Goal: Information Seeking & Learning: Learn about a topic

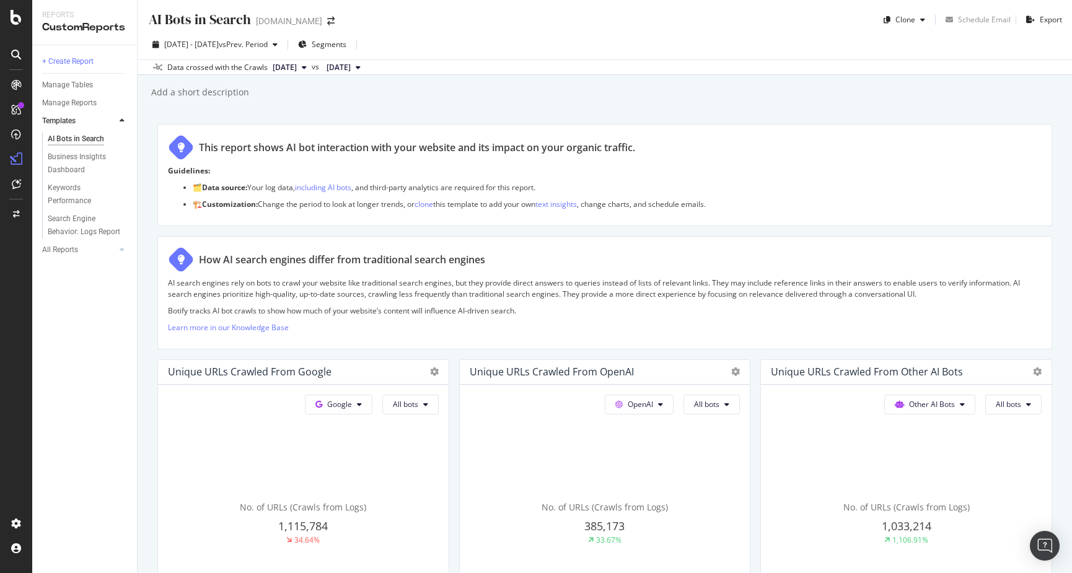
scroll to position [910, 0]
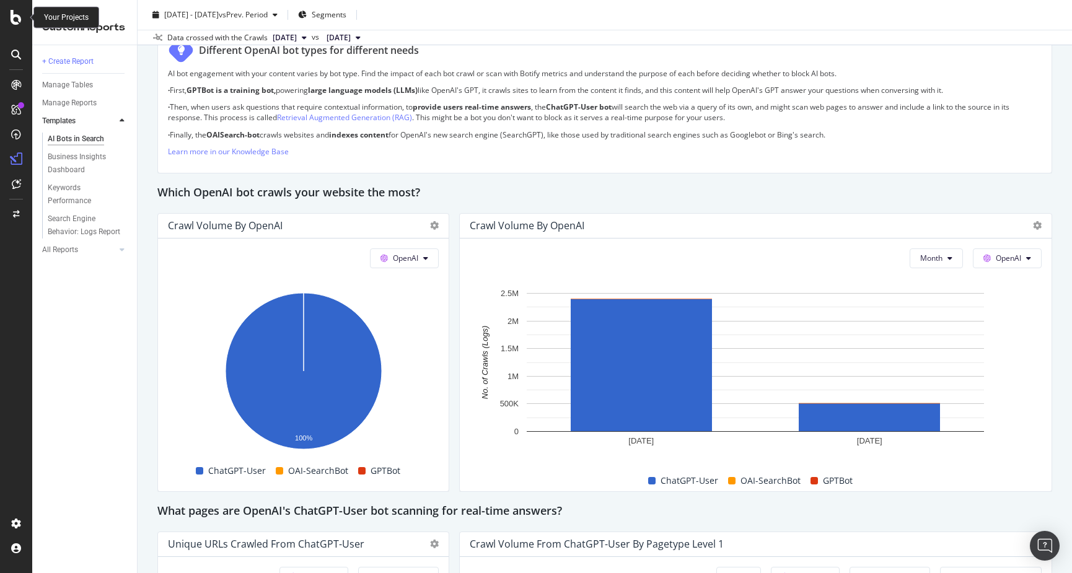
click at [17, 14] on icon at bounding box center [16, 17] width 11 height 15
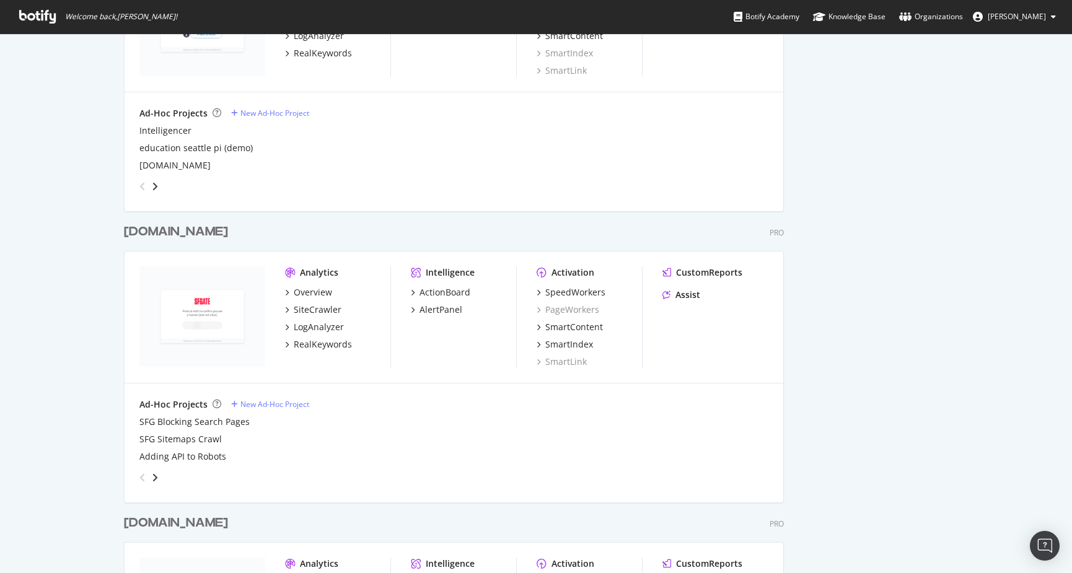
scroll to position [3716, 0]
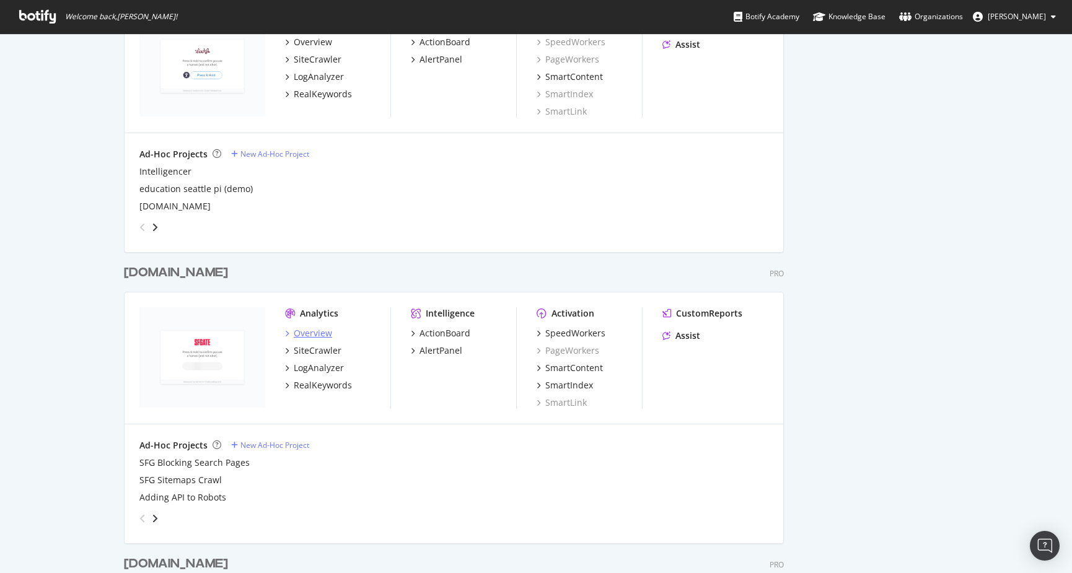
click at [305, 332] on div "Overview" at bounding box center [313, 333] width 38 height 12
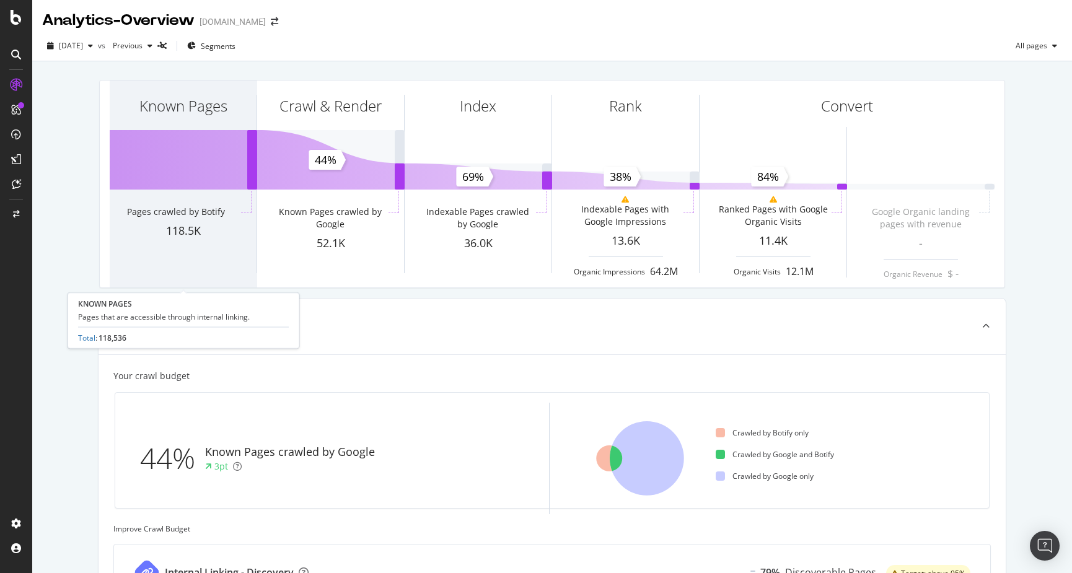
click at [196, 163] on div "Known Pages" at bounding box center [183, 128] width 147 height 95
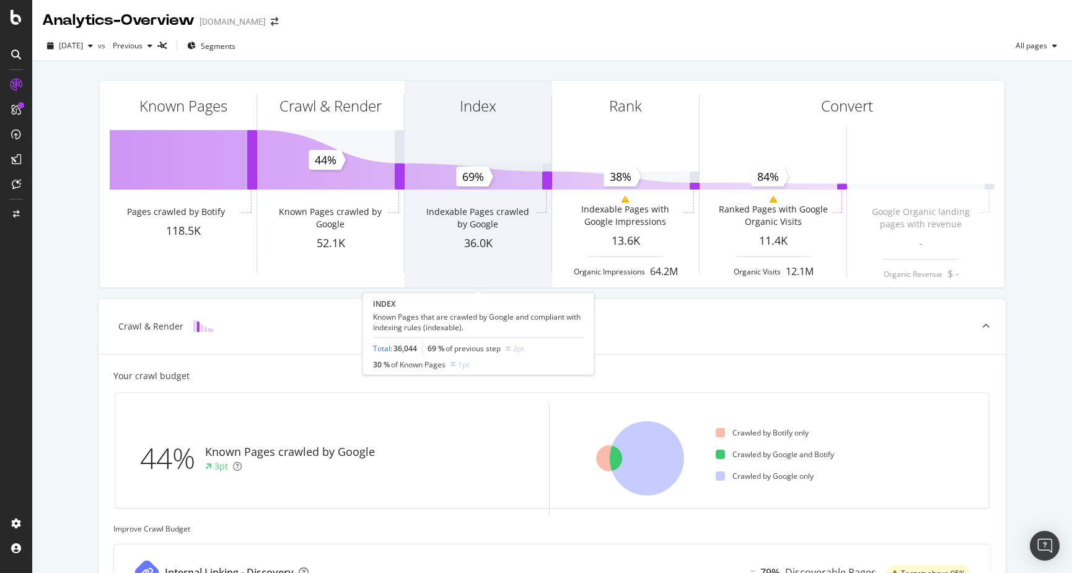
click at [491, 163] on div "Index" at bounding box center [478, 128] width 147 height 95
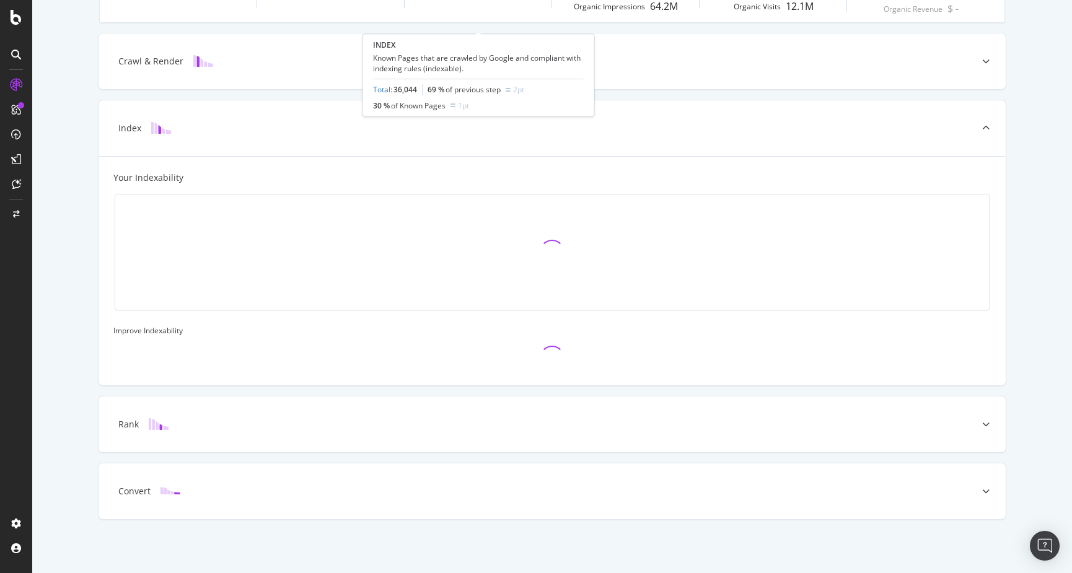
scroll to position [265, 0]
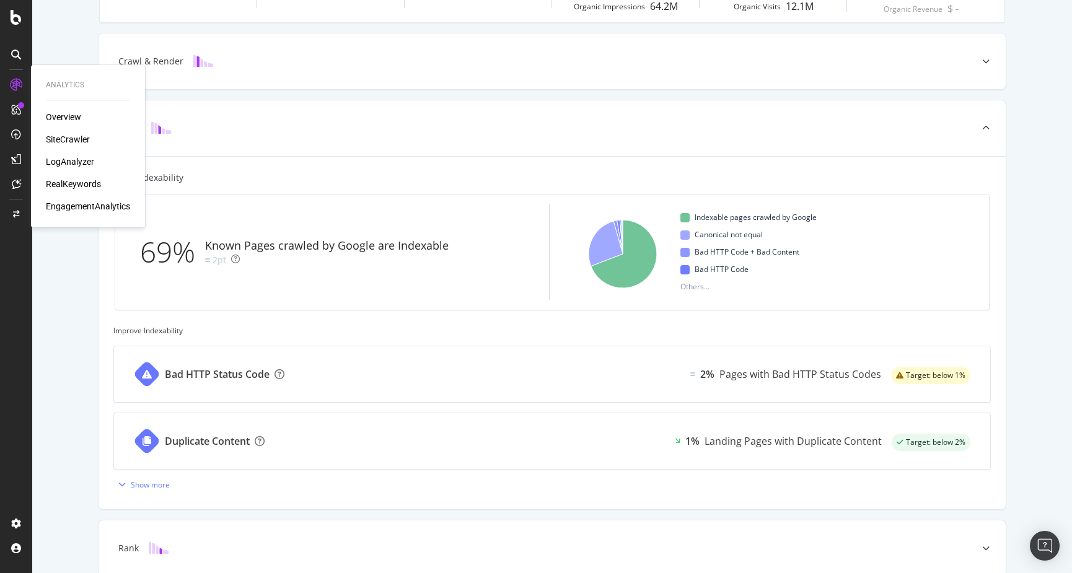
click at [63, 115] on div "Overview" at bounding box center [63, 117] width 35 height 12
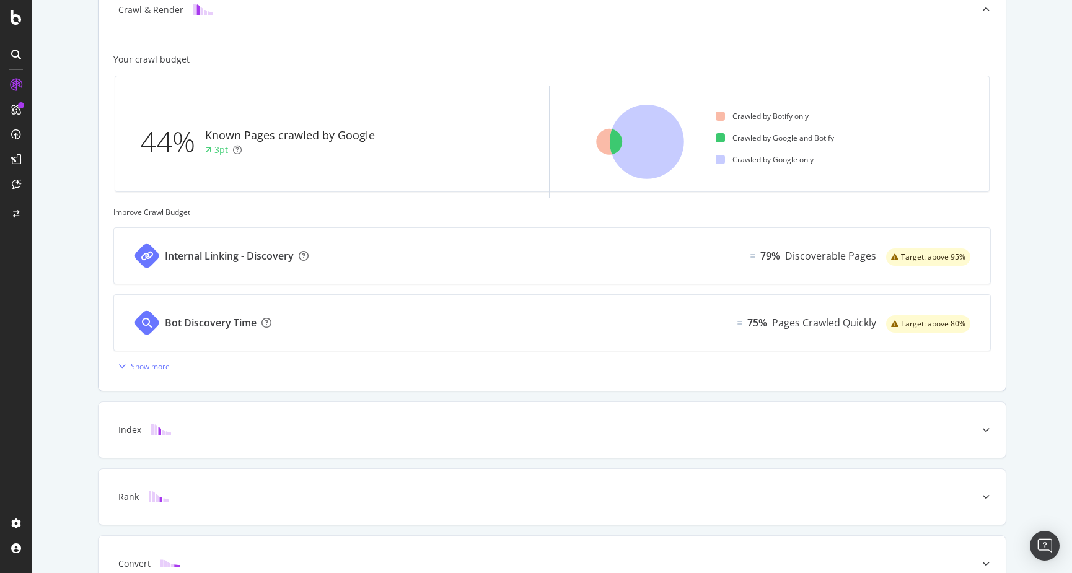
scroll to position [302, 0]
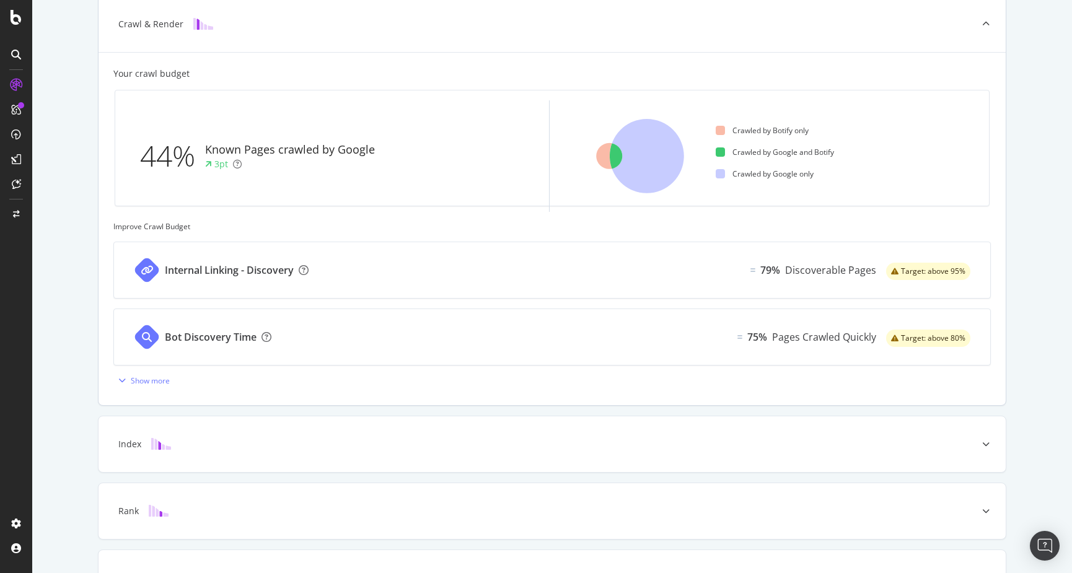
click at [212, 258] on div "Internal Linking - Discovery" at bounding box center [218, 270] width 209 height 56
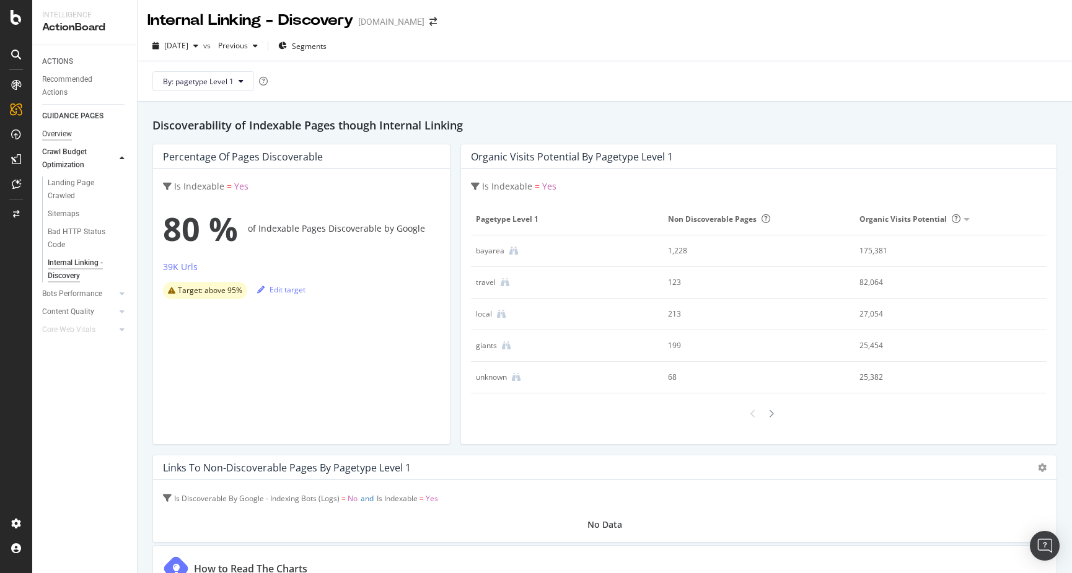
click at [58, 131] on div "Overview" at bounding box center [57, 134] width 30 height 13
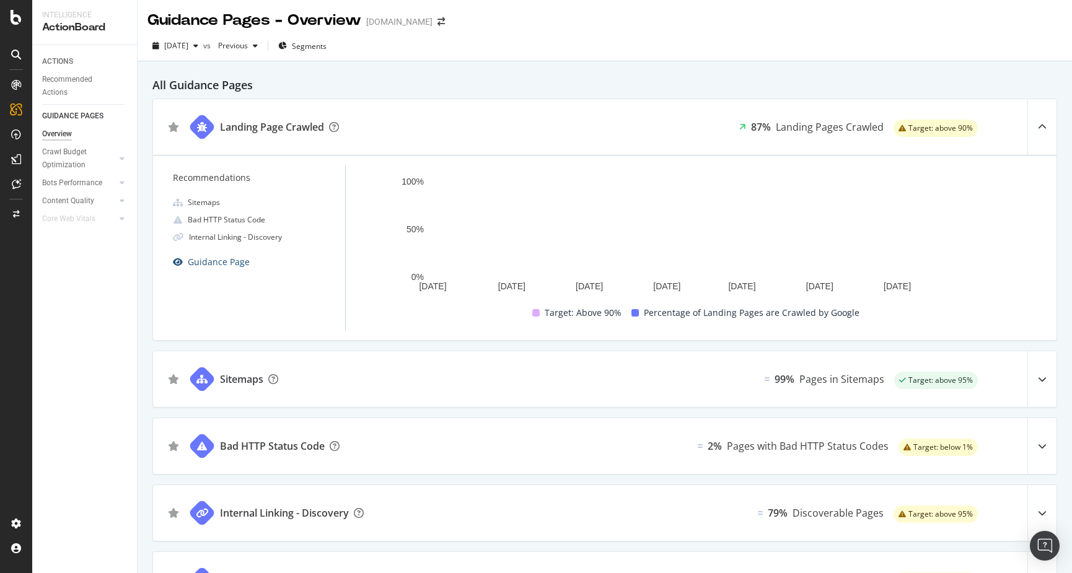
scroll to position [139, 0]
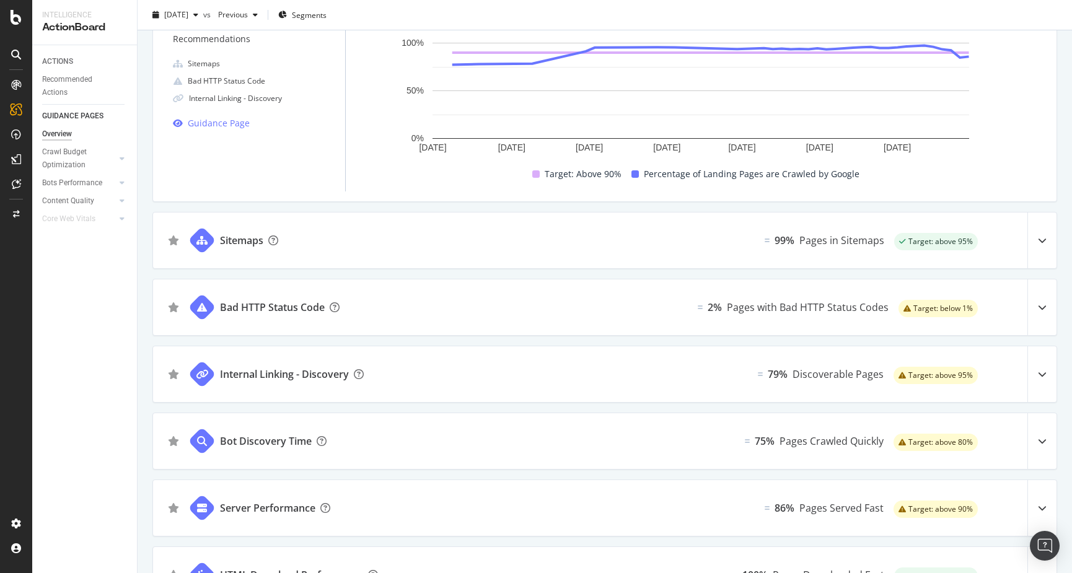
click at [339, 238] on div "Sitemaps 99% Pages in Sitemaps Target: above 95%" at bounding box center [604, 240] width 903 height 56
click at [1040, 237] on icon at bounding box center [1042, 240] width 9 height 9
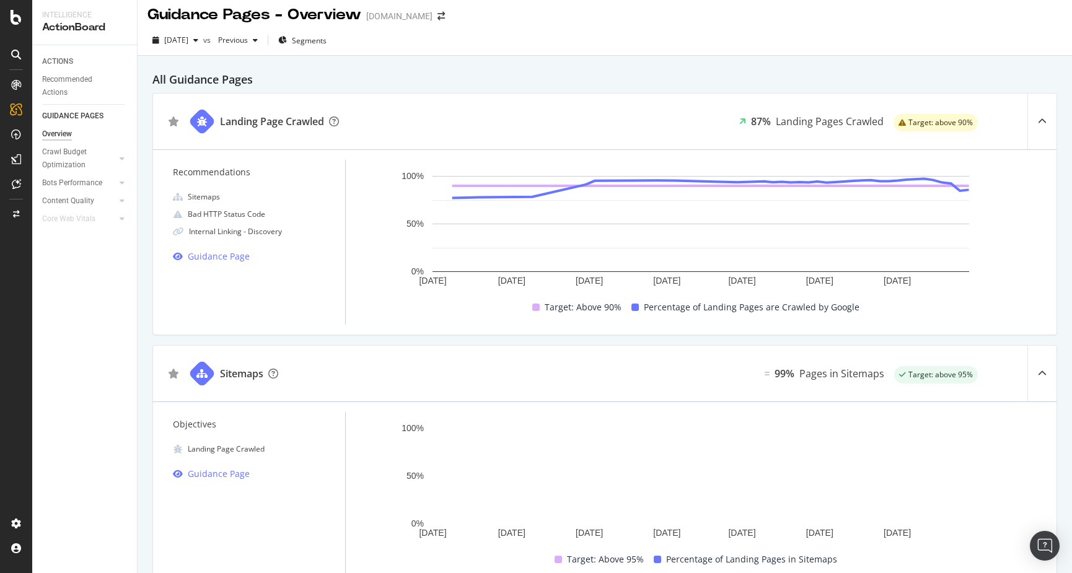
scroll to position [0, 0]
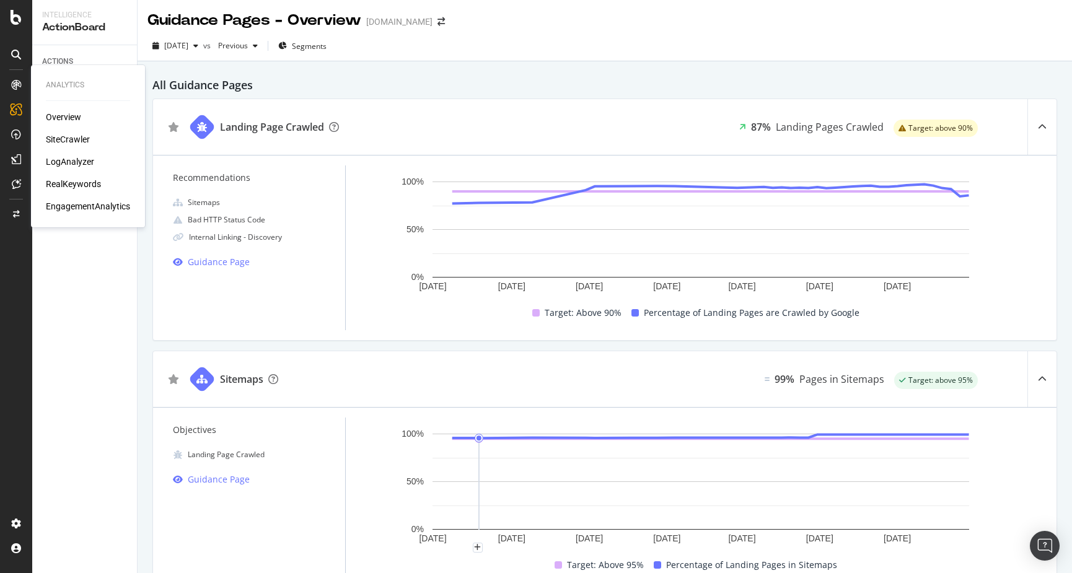
click at [57, 135] on div "SiteCrawler" at bounding box center [68, 139] width 44 height 12
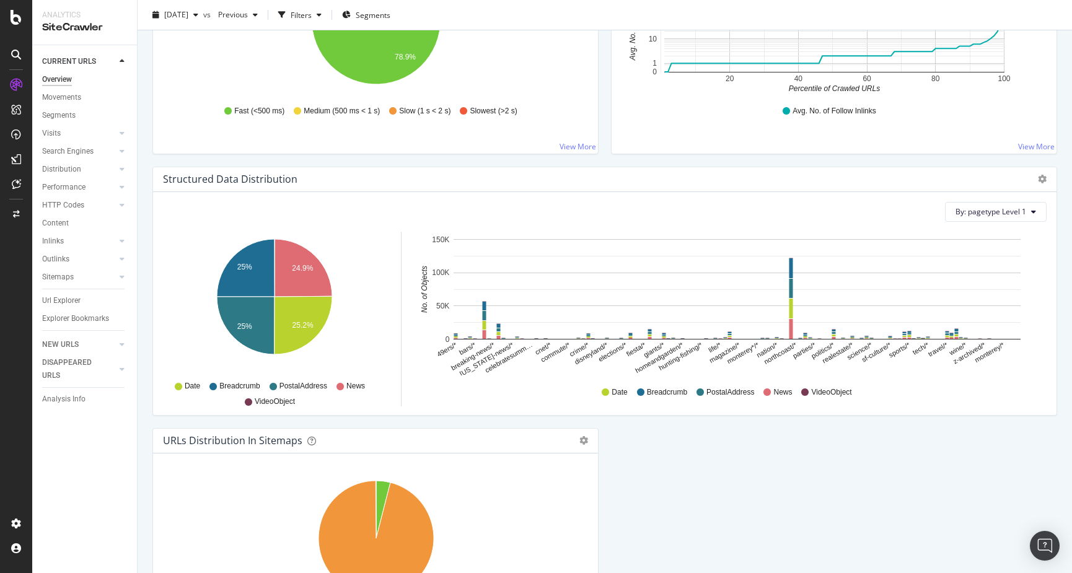
scroll to position [1224, 0]
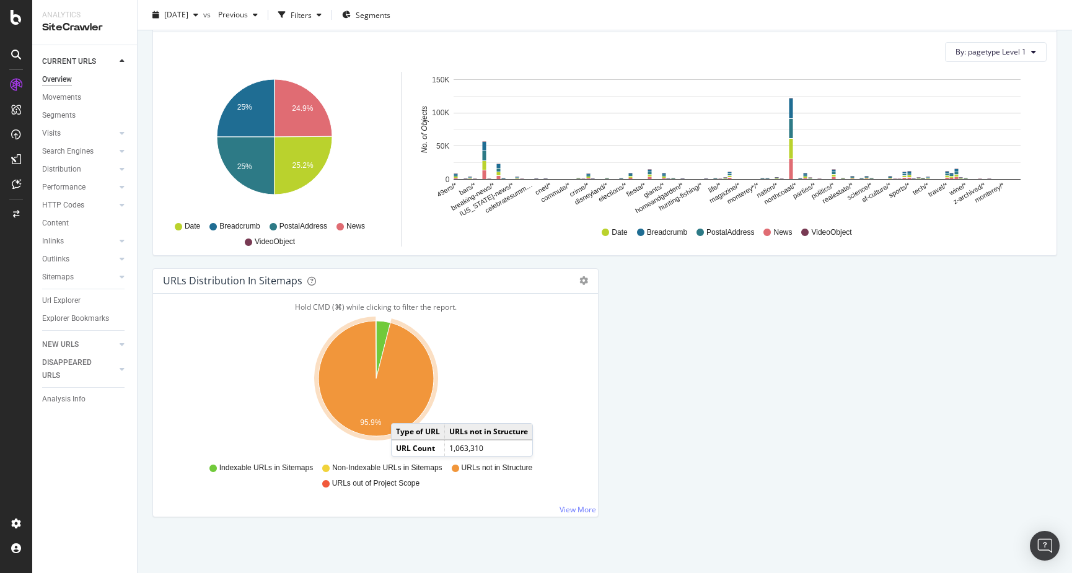
click at [403, 411] on icon "A chart." at bounding box center [375, 378] width 115 height 115
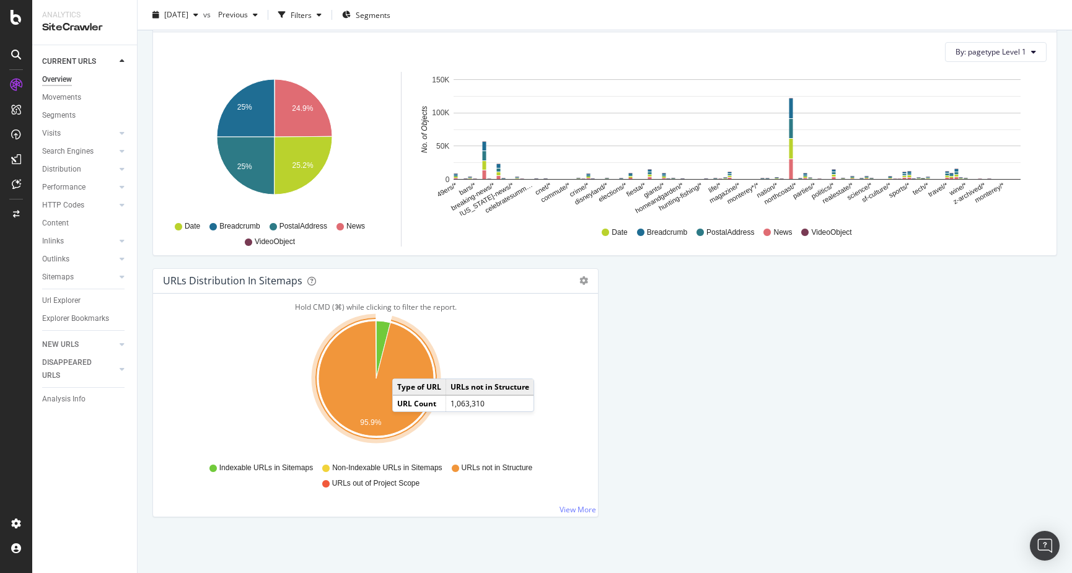
click at [405, 366] on icon "A chart." at bounding box center [375, 378] width 115 height 115
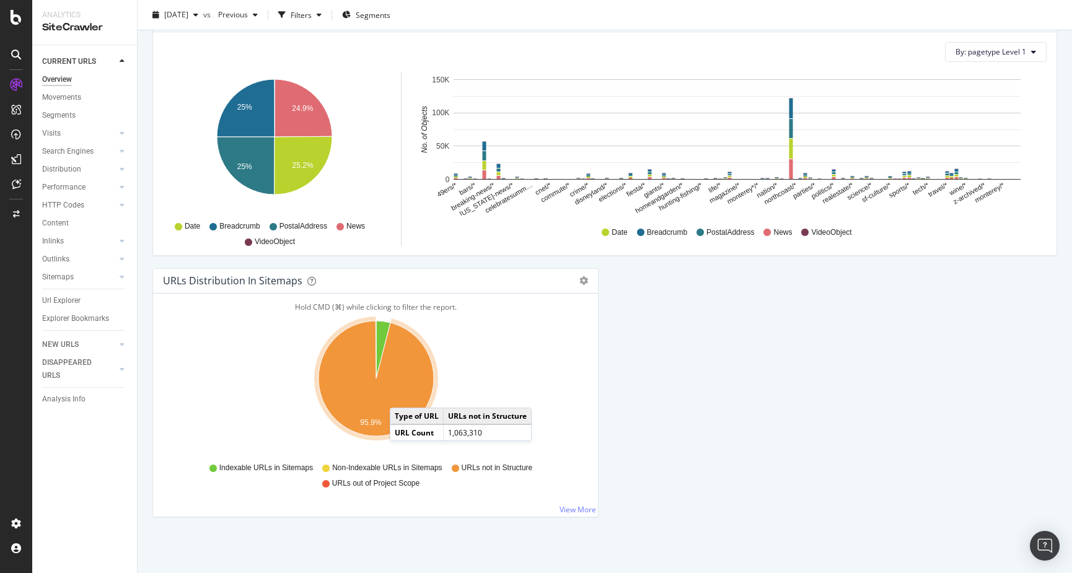
click at [402, 395] on icon "A chart." at bounding box center [375, 378] width 115 height 115
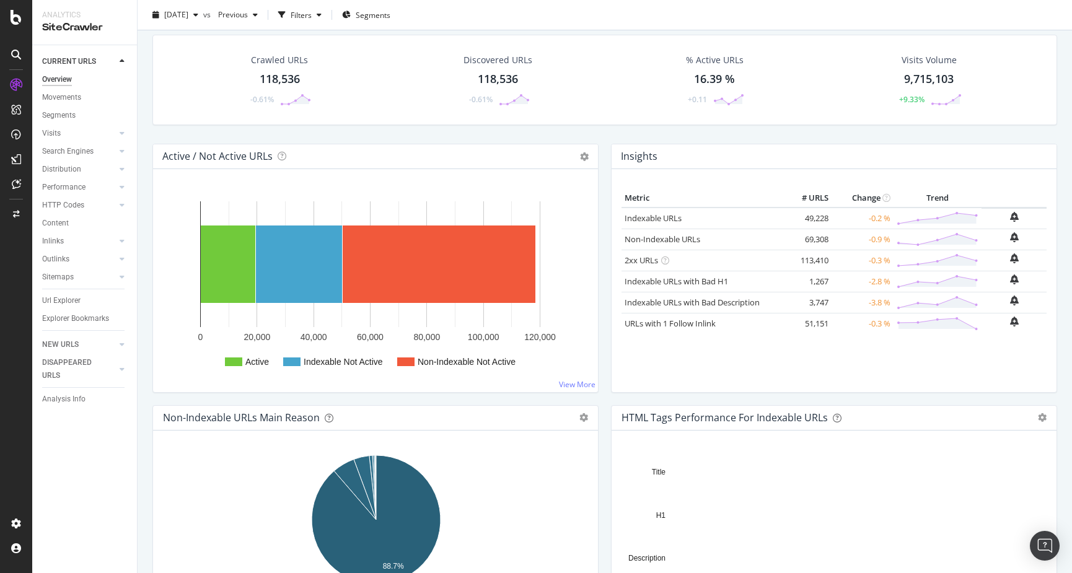
scroll to position [11, 0]
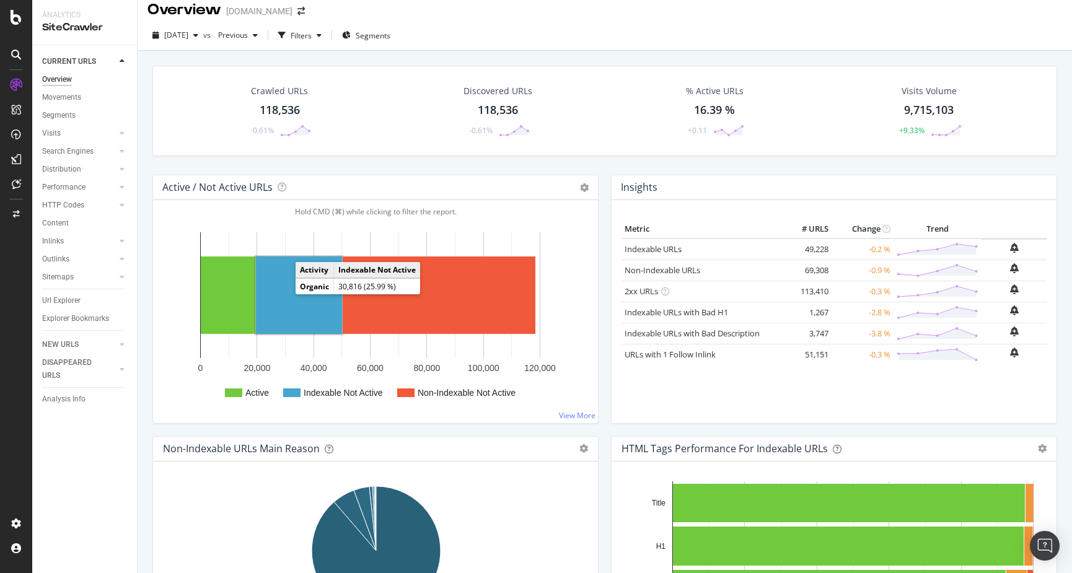
click at [289, 298] on rect "A chart." at bounding box center [299, 294] width 86 height 77
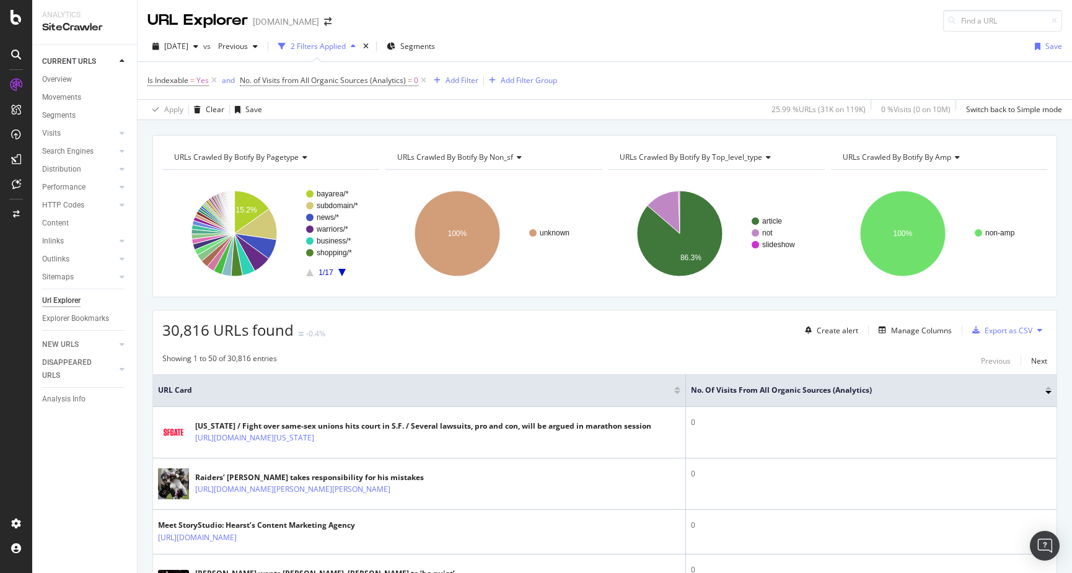
scroll to position [149, 0]
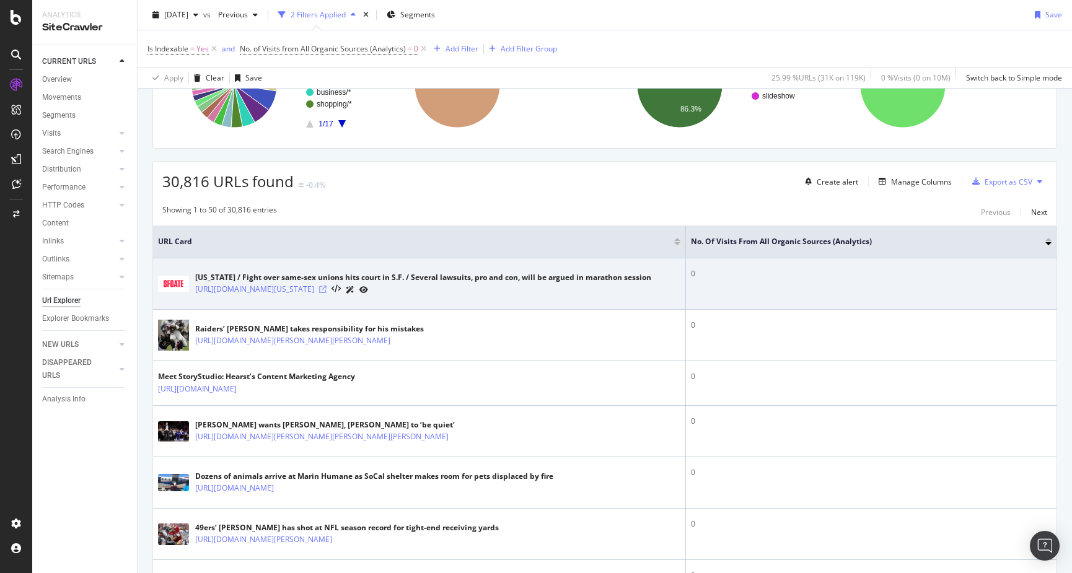
click at [326, 289] on icon at bounding box center [322, 289] width 7 height 7
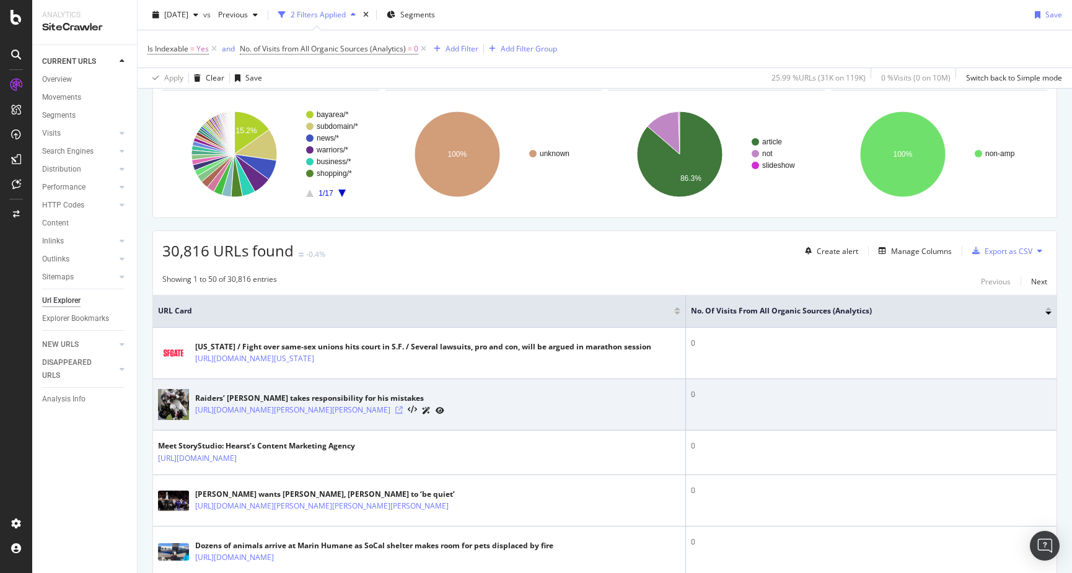
scroll to position [0, 0]
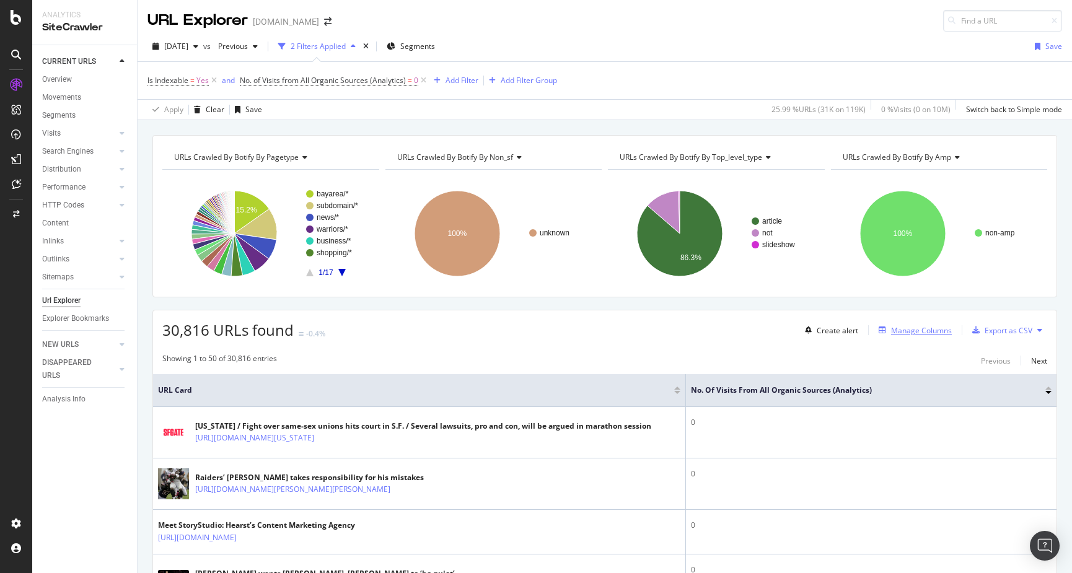
click at [924, 330] on div "Manage Columns" at bounding box center [921, 330] width 61 height 11
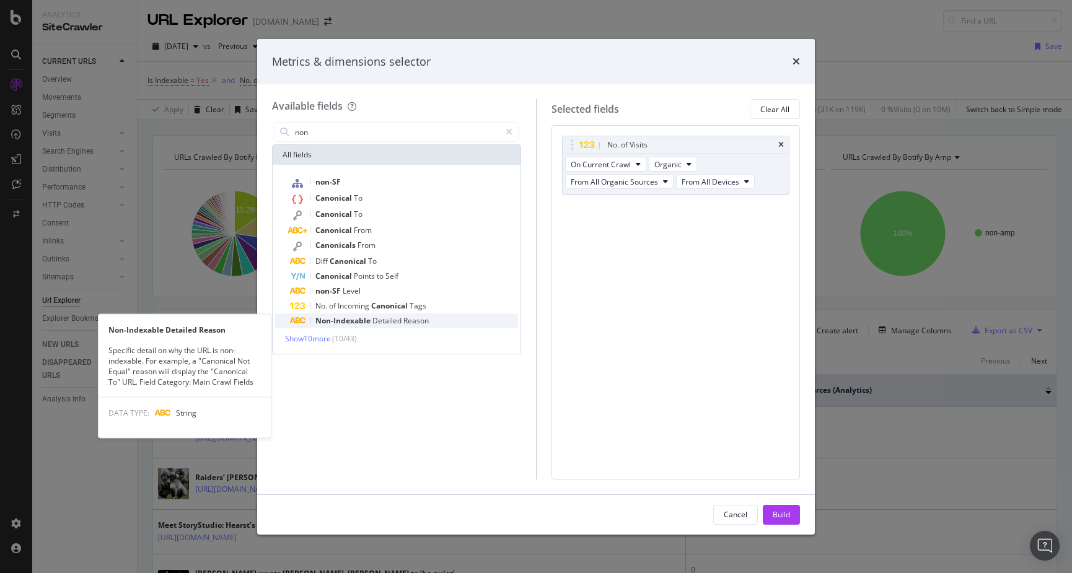
type input "non"
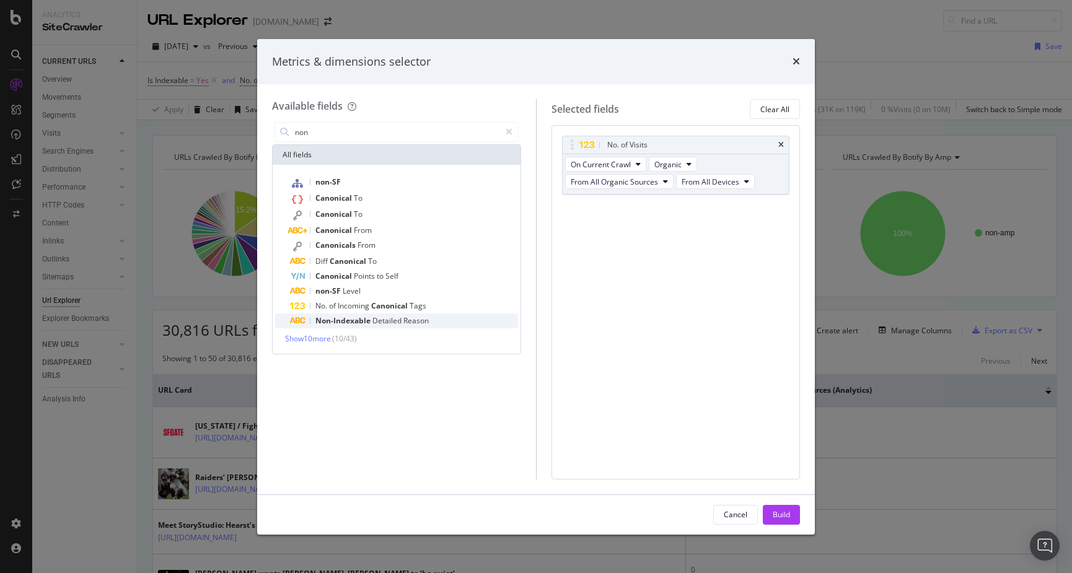
click at [385, 320] on span "Detailed" at bounding box center [387, 320] width 31 height 11
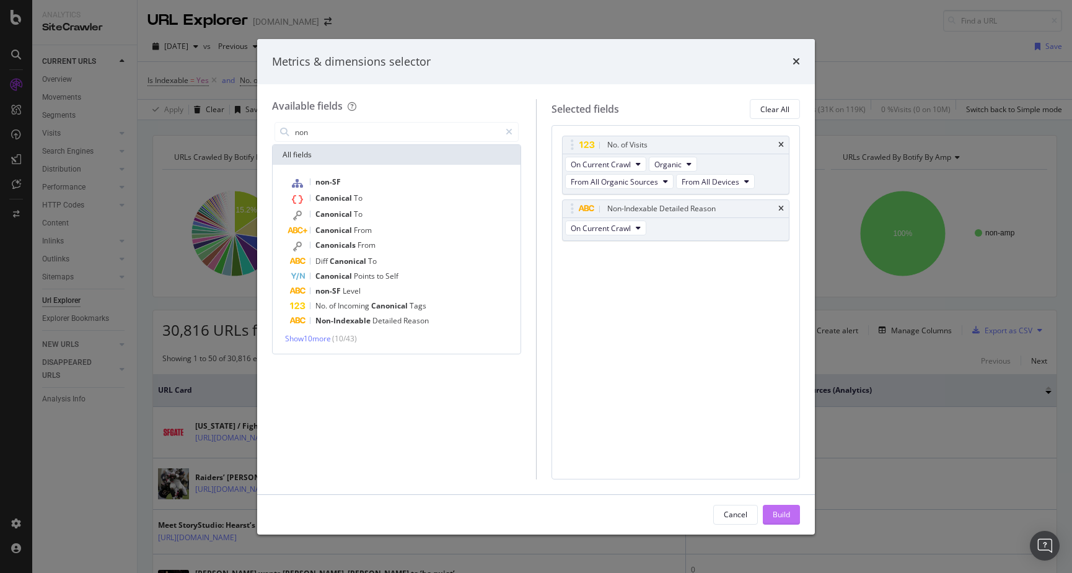
click at [781, 512] on div "Build" at bounding box center [781, 514] width 17 height 11
